Goal: Information Seeking & Learning: Find specific fact

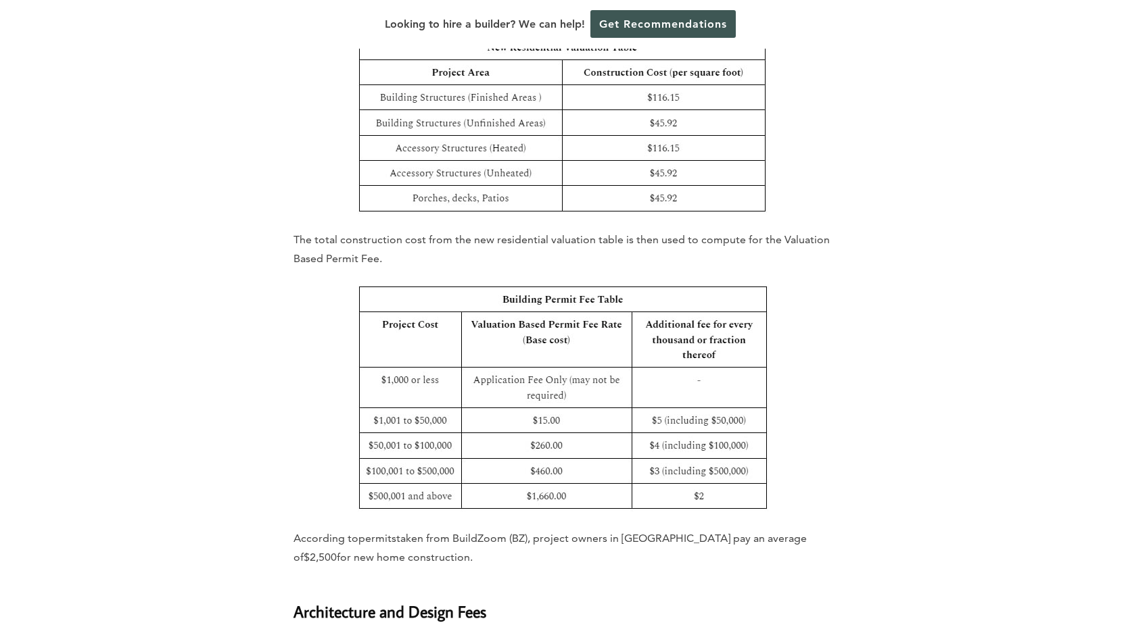
scroll to position [2965, 0]
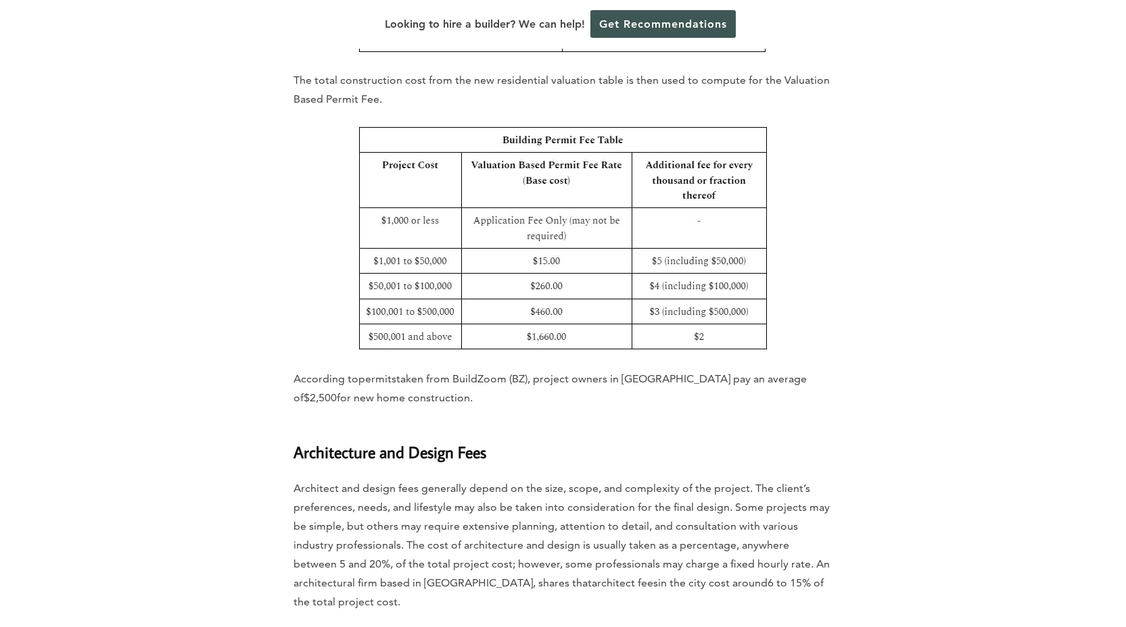
drag, startPoint x: 296, startPoint y: 362, endPoint x: 443, endPoint y: 384, distance: 148.3
click at [443, 384] on p "According to permits taken from BuildZoom (BZ), project owners in [GEOGRAPHIC_D…" at bounding box center [562, 389] width 539 height 38
copy p "According to permits taken from BuildZoom (BZ), project owners in [GEOGRAPHIC_D…"
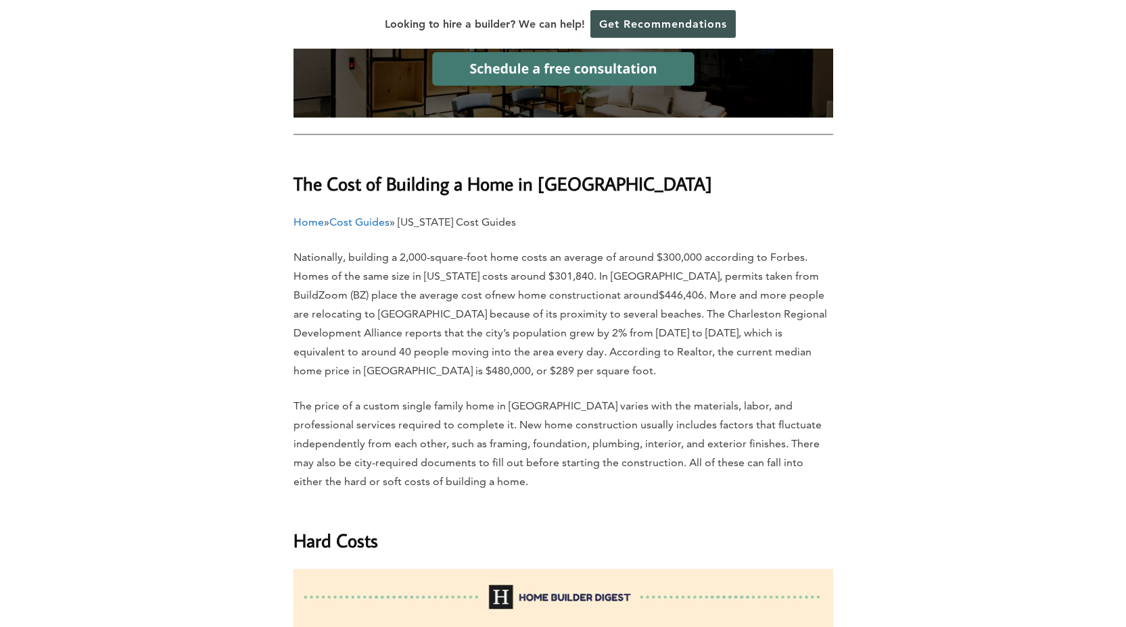
scroll to position [967, 0]
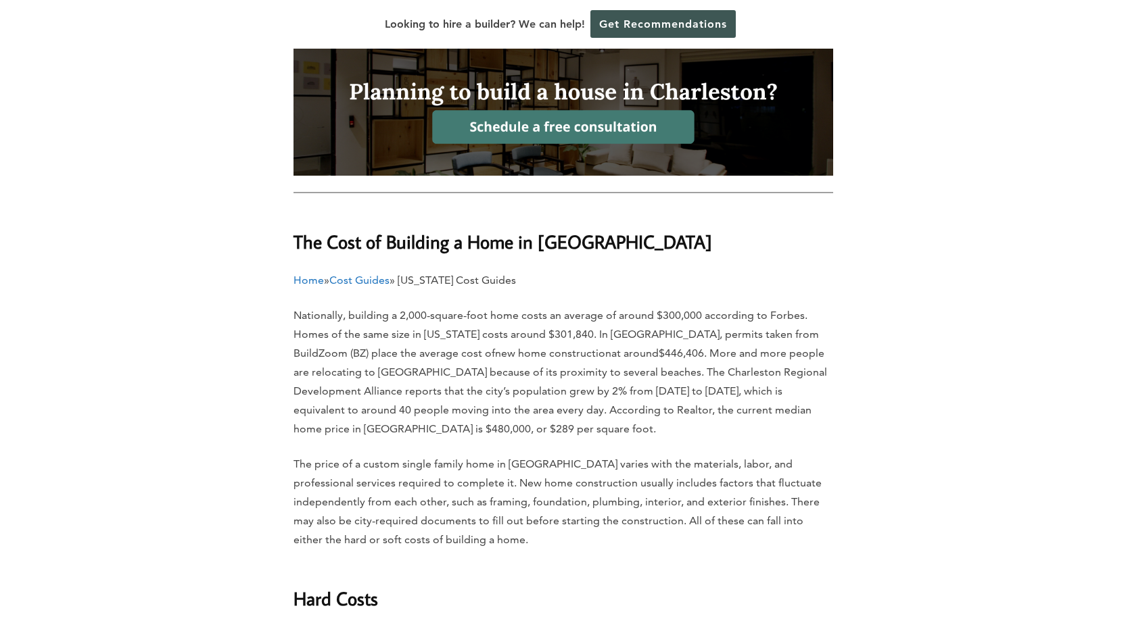
click at [484, 307] on p "Nationally, building a 2,000-square-foot home costs an average of around $300,0…" at bounding box center [562, 372] width 539 height 133
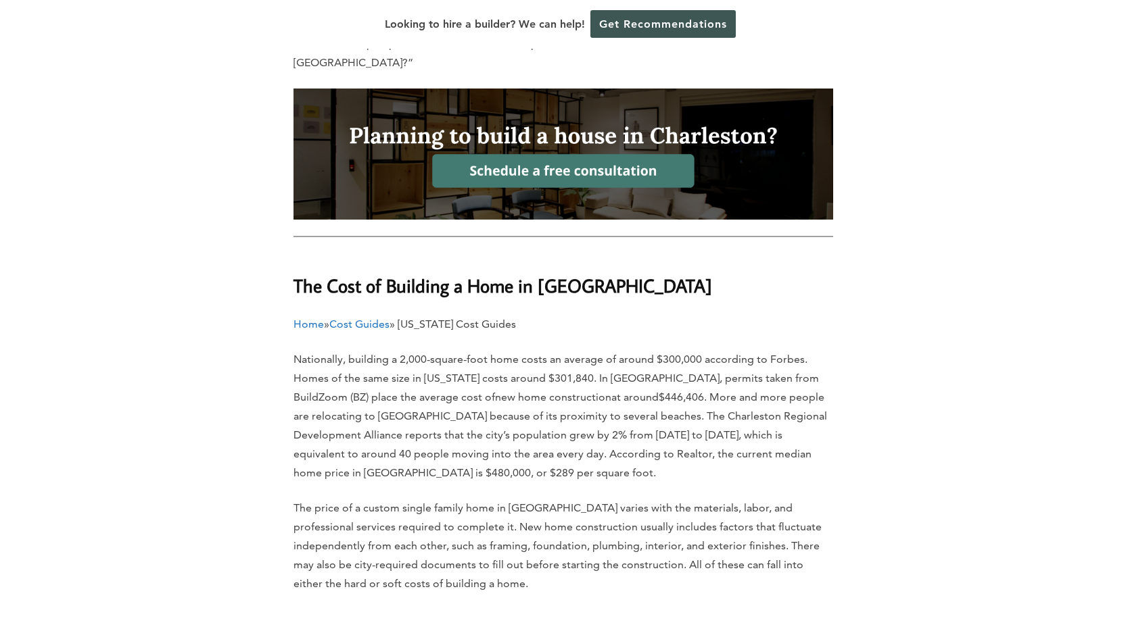
scroll to position [818, 0]
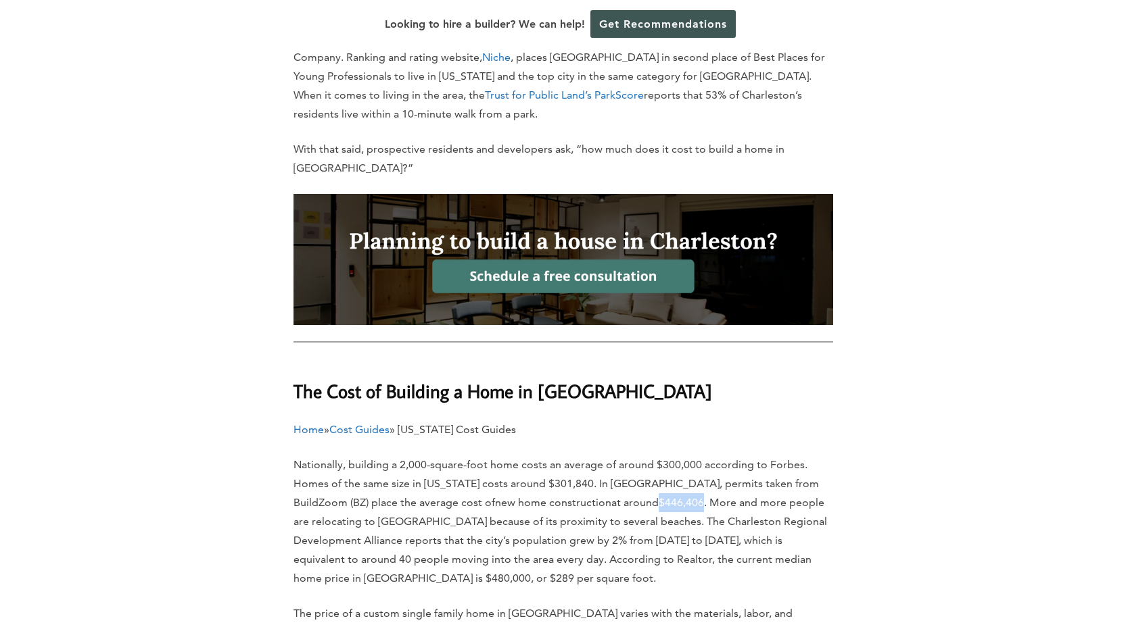
drag, startPoint x: 609, startPoint y: 484, endPoint x: 654, endPoint y: 483, distance: 44.6
click at [654, 483] on p "Nationally, building a 2,000-square-foot home costs an average of around $300,0…" at bounding box center [562, 522] width 539 height 133
copy b "$446,406"
click at [706, 466] on span "Nationally, building a 2,000-square-foot home costs an average of around $300,0…" at bounding box center [555, 483] width 525 height 51
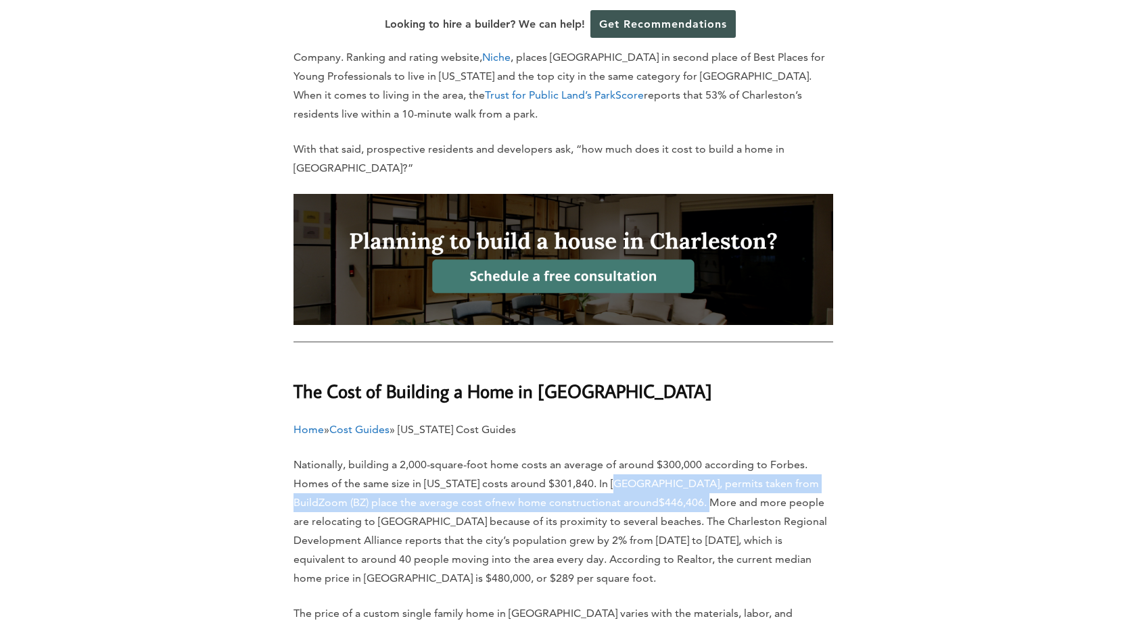
drag, startPoint x: 613, startPoint y: 465, endPoint x: 657, endPoint y: 477, distance: 45.6
click at [657, 477] on p "Nationally, building a 2,000-square-foot home costs an average of around $300,0…" at bounding box center [562, 522] width 539 height 133
copy p "In [GEOGRAPHIC_DATA], permits taken from BuildZoom (BZ) place the average cost …"
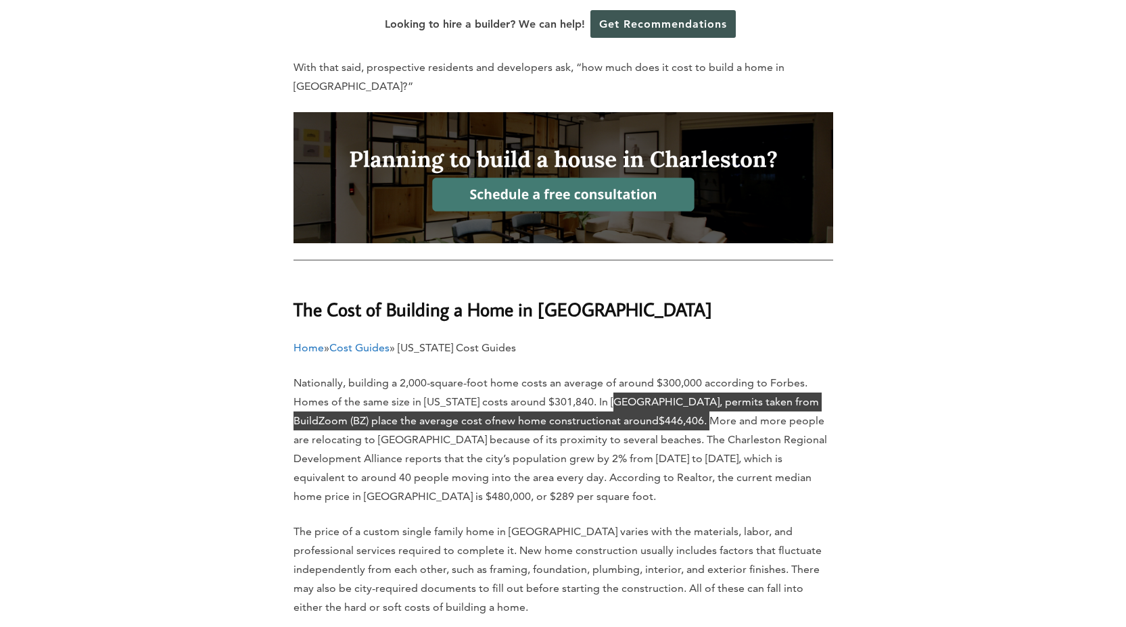
scroll to position [901, 0]
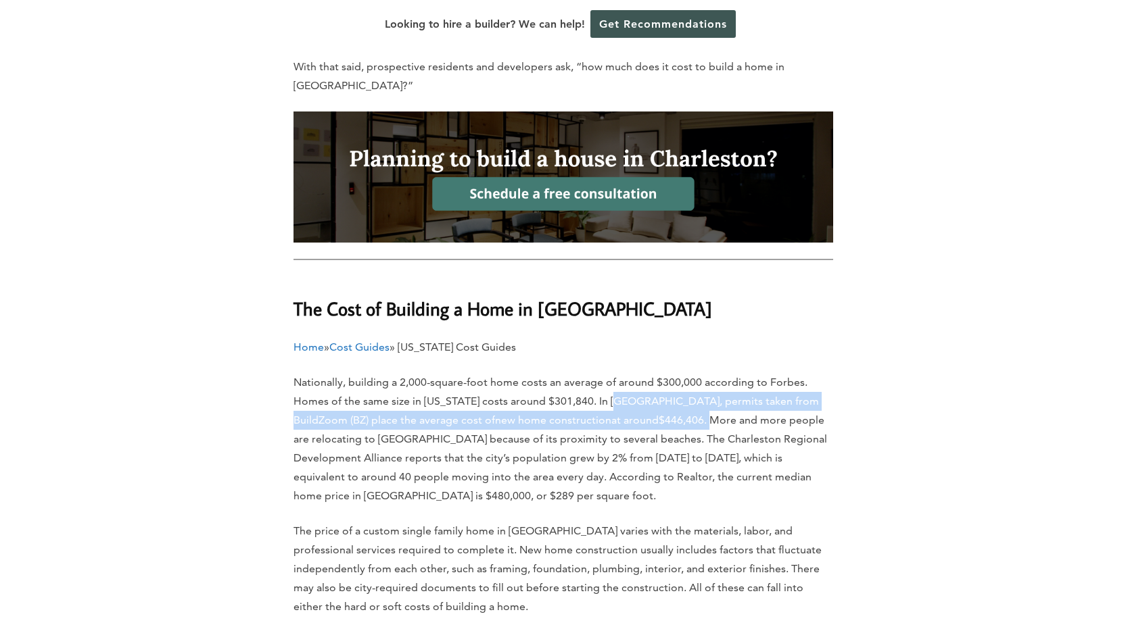
click at [658, 414] on b "$446,406" at bounding box center [680, 420] width 45 height 13
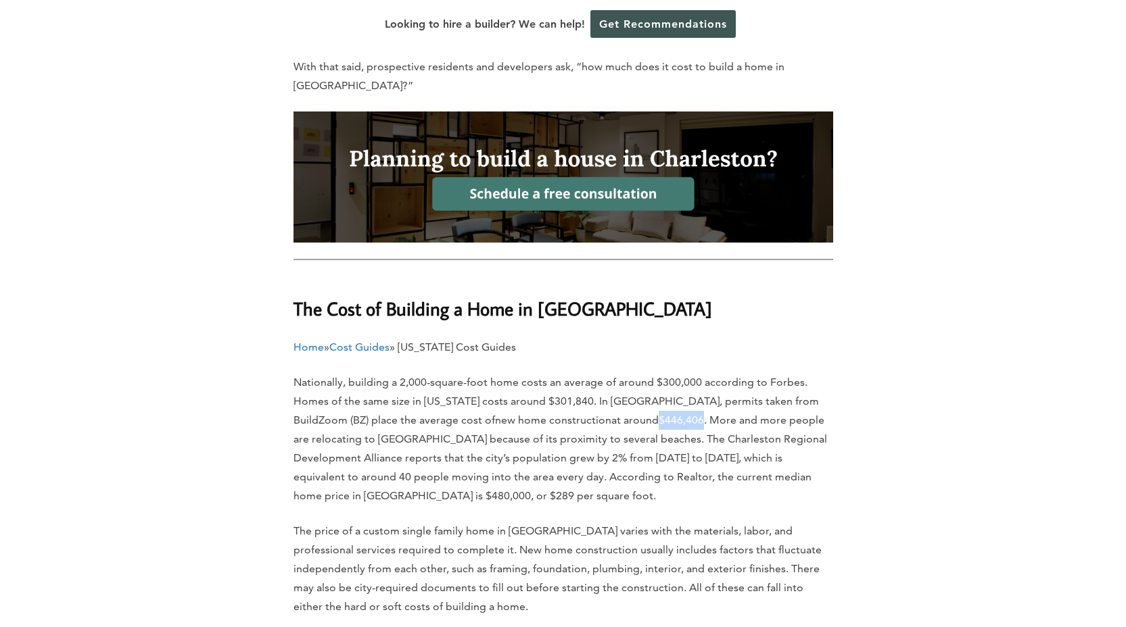
drag, startPoint x: 608, startPoint y: 402, endPoint x: 654, endPoint y: 400, distance: 45.3
click at [654, 400] on p "Nationally, building a 2,000-square-foot home costs an average of around $300,0…" at bounding box center [562, 439] width 539 height 133
copy b "$446,406"
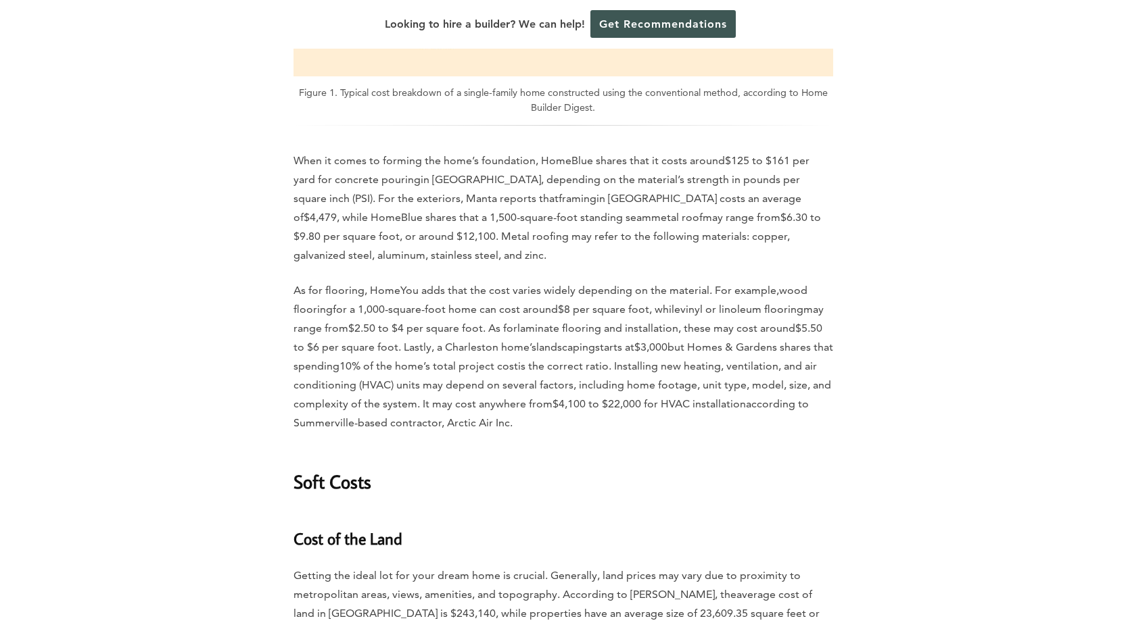
scroll to position [1881, 0]
